Goal: Information Seeking & Learning: Check status

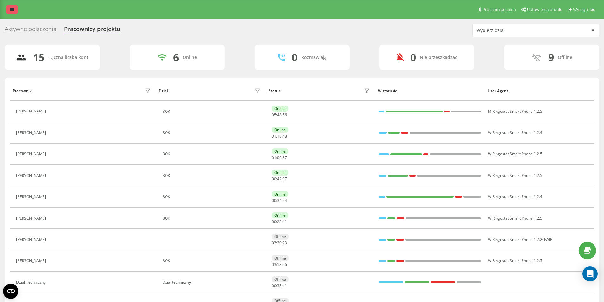
click at [11, 11] on icon at bounding box center [12, 9] width 4 height 4
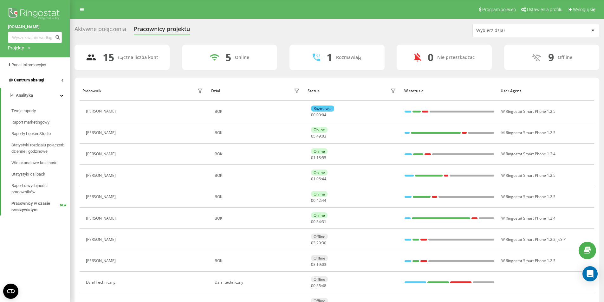
click at [32, 84] on link "Centrum obsługi" at bounding box center [35, 80] width 70 height 15
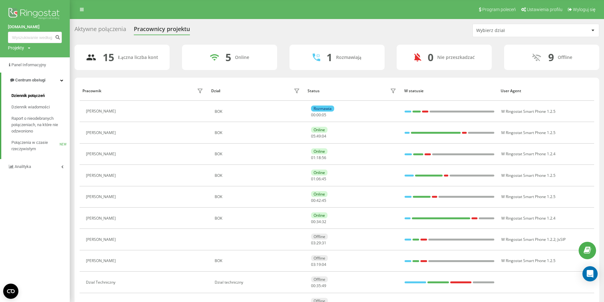
click at [32, 96] on span "Dziennik połączeń" at bounding box center [27, 96] width 33 height 6
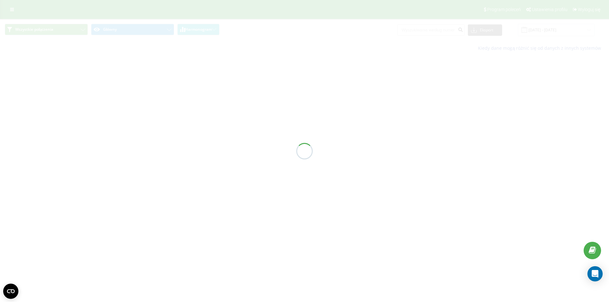
click at [440, 28] on div at bounding box center [304, 151] width 609 height 302
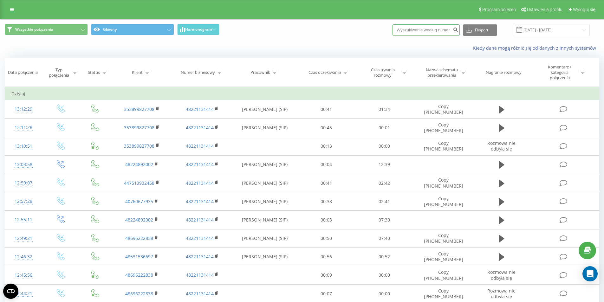
click at [432, 31] on input at bounding box center [426, 29] width 67 height 11
paste input "48732145566"
type input "48732145566"
click at [458, 31] on icon "submit" at bounding box center [455, 29] width 5 height 4
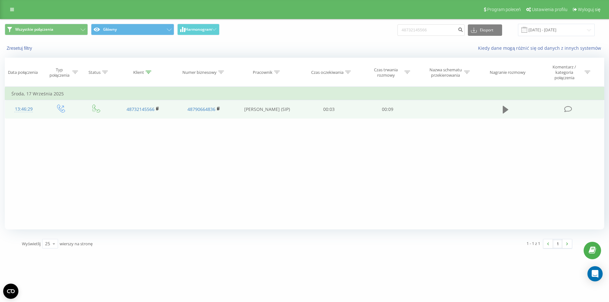
click at [507, 111] on icon at bounding box center [506, 110] width 6 height 8
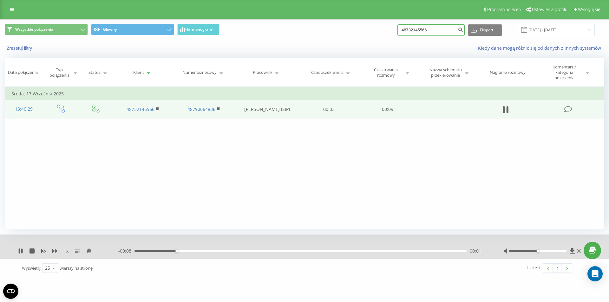
click at [434, 29] on input "48732145566" at bounding box center [430, 29] width 67 height 11
drag, startPoint x: 413, startPoint y: 30, endPoint x: 388, endPoint y: 30, distance: 24.1
click at [389, 30] on div "Wszystkie połączenia Główny Harmonogram 48732145566 Eksport .csv .xls .xlsx [DA…" at bounding box center [304, 30] width 599 height 12
click at [379, 143] on div "Filtruj według warunków Jest równe Wprowadź wartość Anuluj OK Filtruj według wa…" at bounding box center [304, 158] width 599 height 143
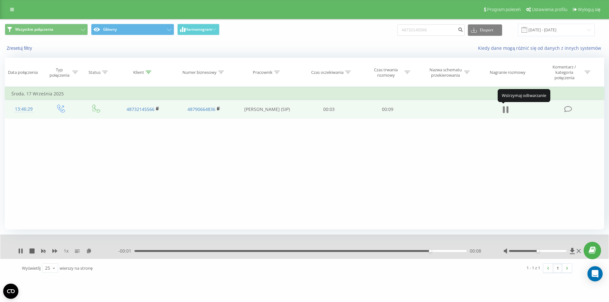
click at [507, 108] on icon at bounding box center [507, 109] width 2 height 7
click at [13, 7] on link at bounding box center [11, 9] width 11 height 9
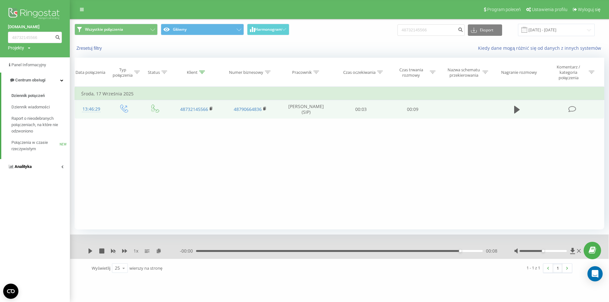
click at [37, 165] on link "Analityka" at bounding box center [35, 166] width 70 height 15
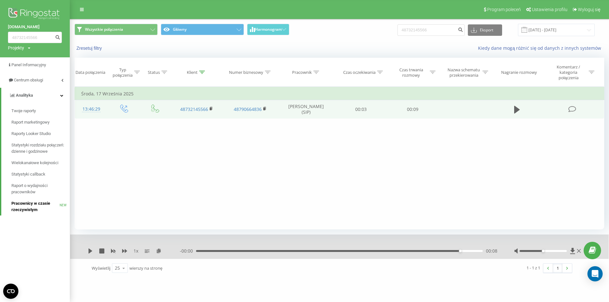
click at [32, 209] on span "Pracownicy w czasie rzeczywistym" at bounding box center [35, 206] width 48 height 13
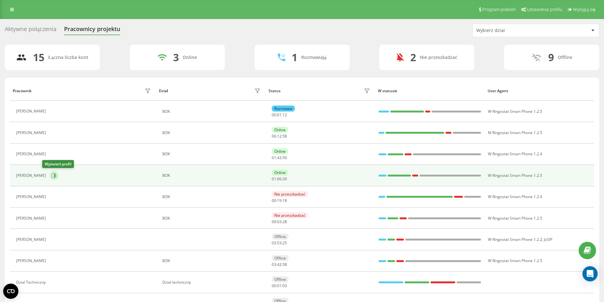
click at [51, 176] on button at bounding box center [54, 176] width 10 height 10
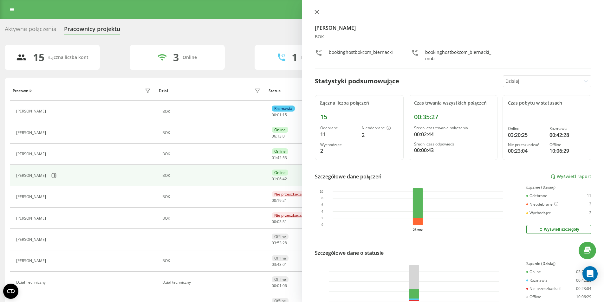
click at [320, 13] on button at bounding box center [317, 13] width 8 height 6
